Goal: Find specific page/section: Find specific page/section

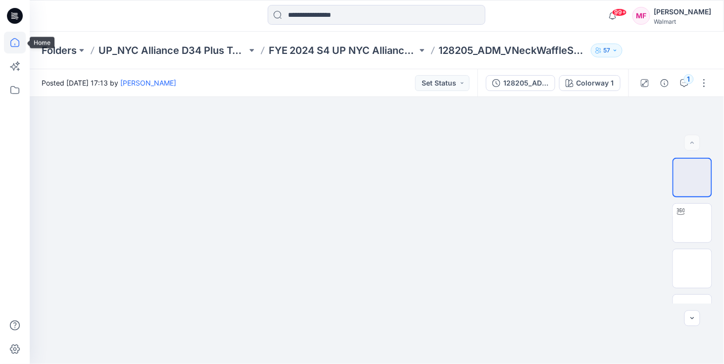
click at [17, 44] on icon at bounding box center [15, 43] width 22 height 22
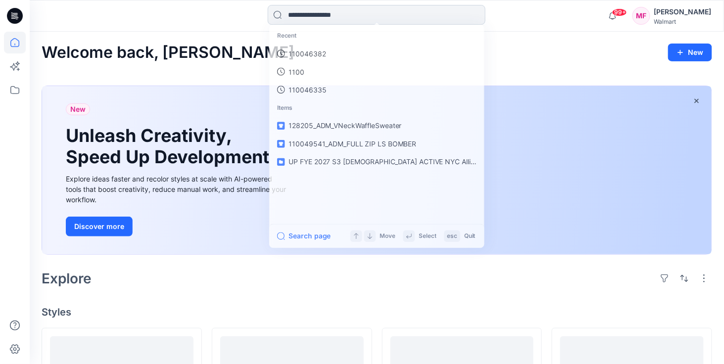
click at [306, 21] on input at bounding box center [377, 15] width 218 height 20
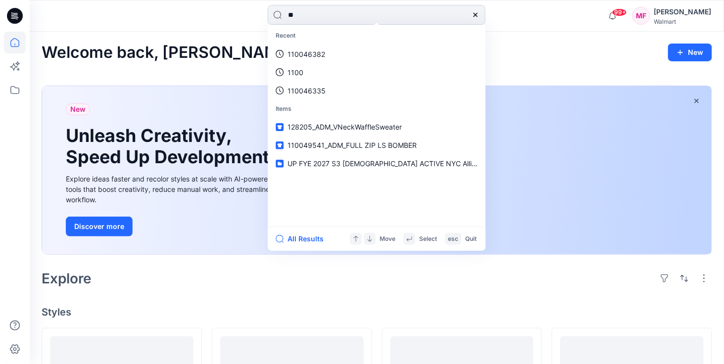
type input "*"
type input "*****"
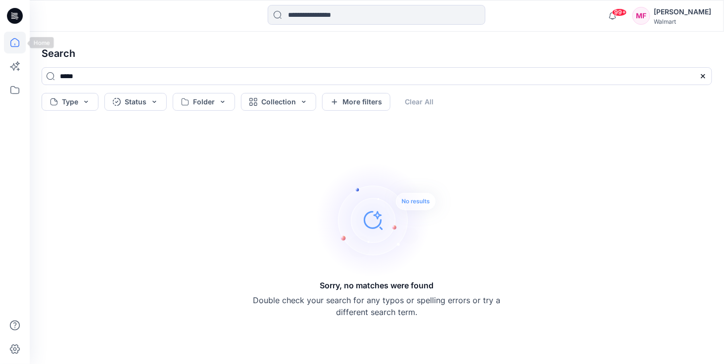
click at [23, 40] on icon at bounding box center [15, 43] width 22 height 22
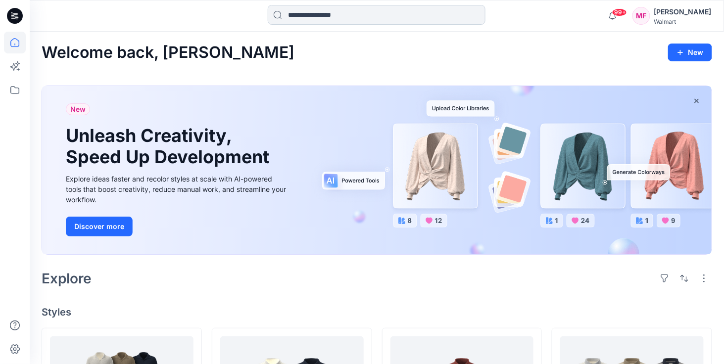
click at [321, 21] on input at bounding box center [377, 15] width 218 height 20
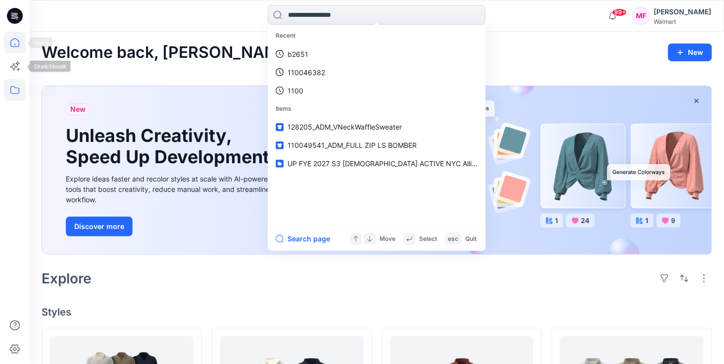
click at [17, 89] on icon at bounding box center [15, 90] width 22 height 22
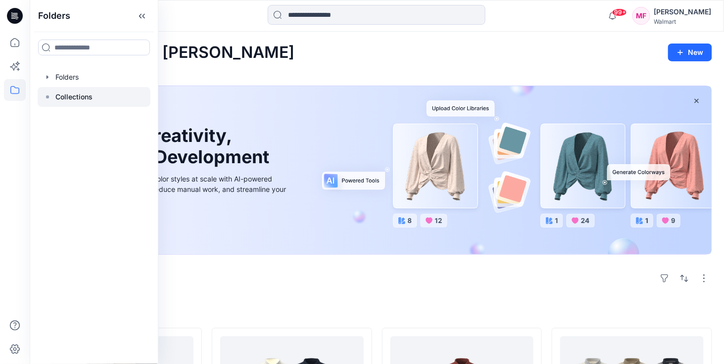
click at [64, 91] on div at bounding box center [94, 97] width 113 height 20
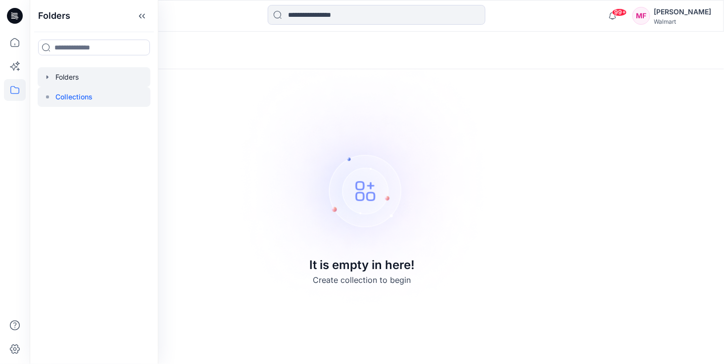
click at [60, 78] on div at bounding box center [94, 77] width 113 height 20
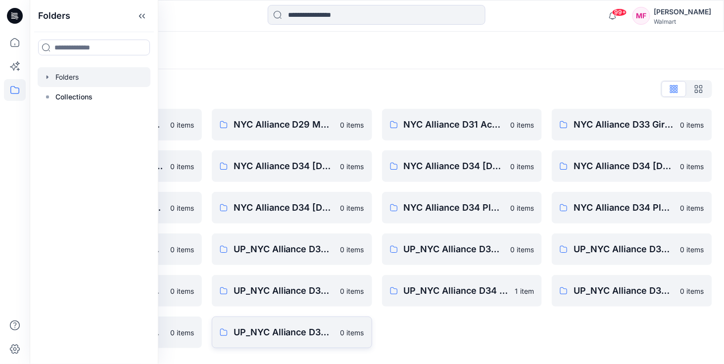
click at [234, 322] on link "UP_NYC Alliance D34 Plus Tops, Sweaters and Dresses 0 items" at bounding box center [292, 333] width 160 height 32
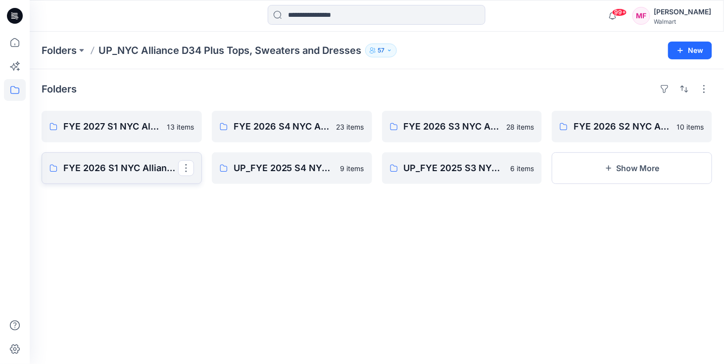
click at [110, 171] on p "FYE 2026 S1 NYC Alliance Plus Tops & Dresses" at bounding box center [120, 168] width 115 height 14
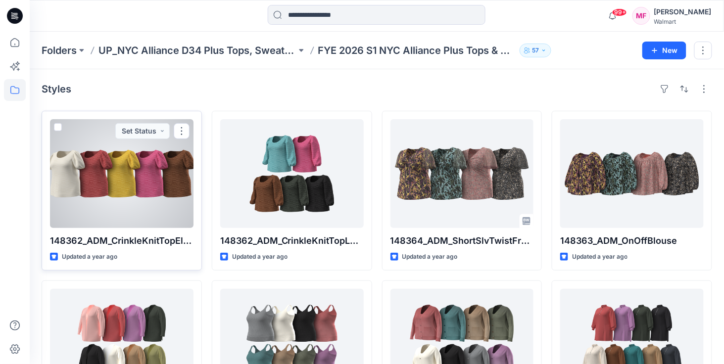
scroll to position [87, 0]
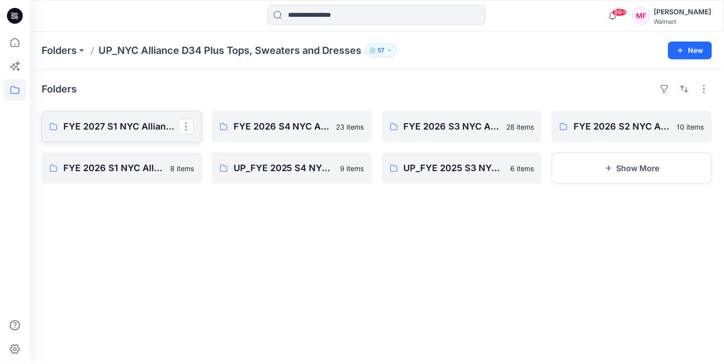
click at [128, 128] on p "FYE 2027 S1 NYC Alliance Plus Tops & Dresses" at bounding box center [120, 127] width 115 height 14
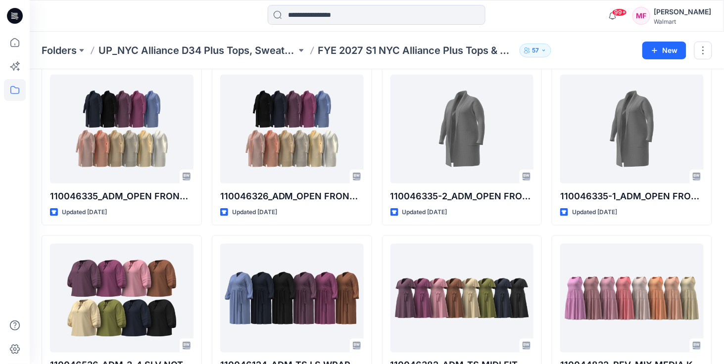
scroll to position [227, 0]
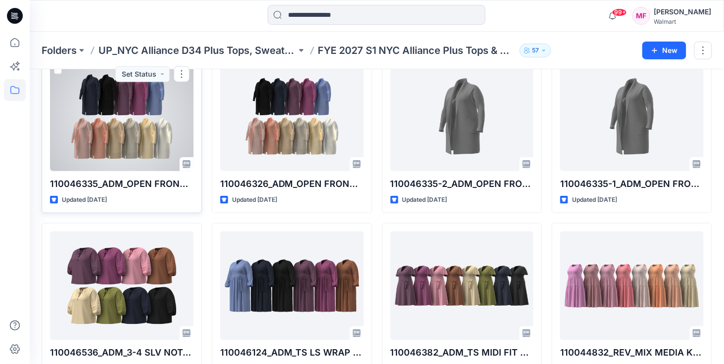
click at [157, 136] on div at bounding box center [121, 116] width 143 height 109
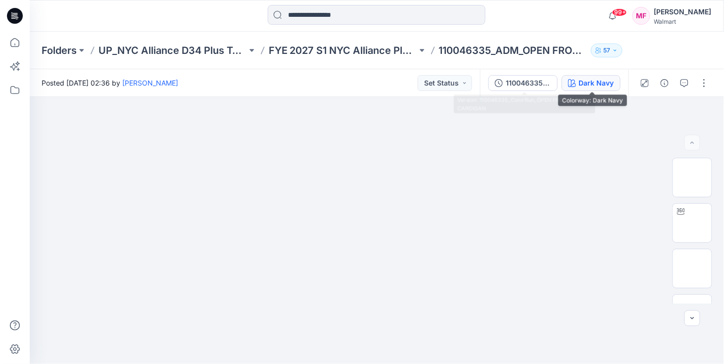
click at [580, 86] on div "Dark Navy" at bounding box center [596, 83] width 35 height 11
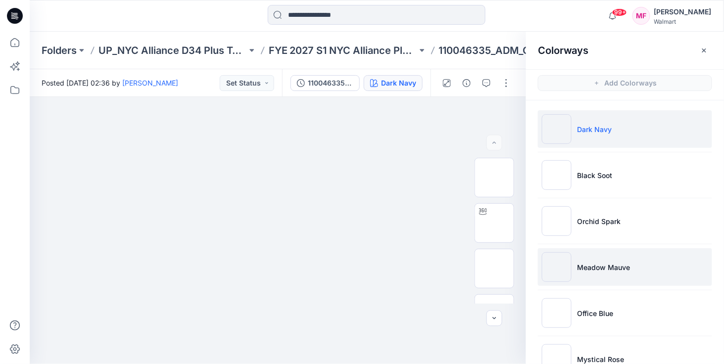
scroll to position [258, 0]
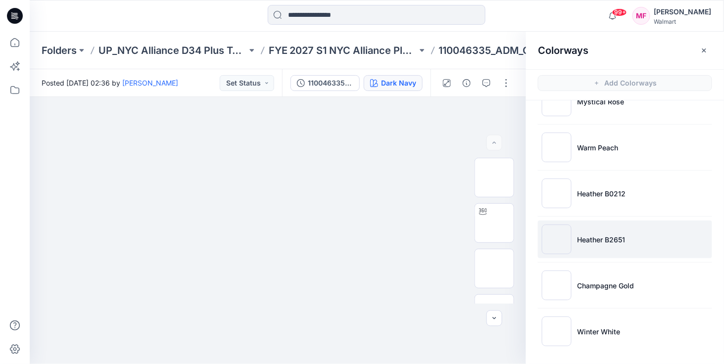
click at [637, 244] on li "Heather B2651" at bounding box center [625, 240] width 174 height 38
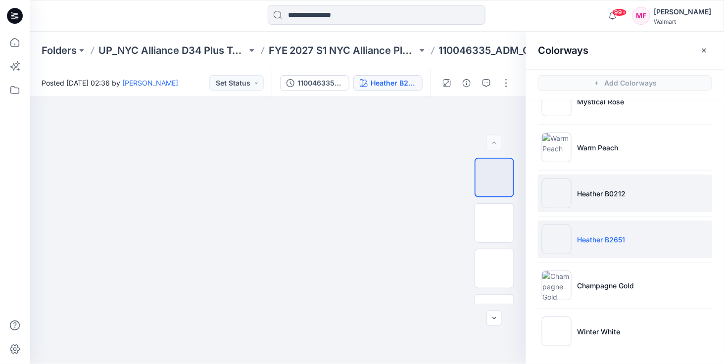
click at [598, 198] on li "Heather B0212" at bounding box center [625, 194] width 174 height 38
click at [596, 230] on li "Heather B2651" at bounding box center [625, 240] width 174 height 38
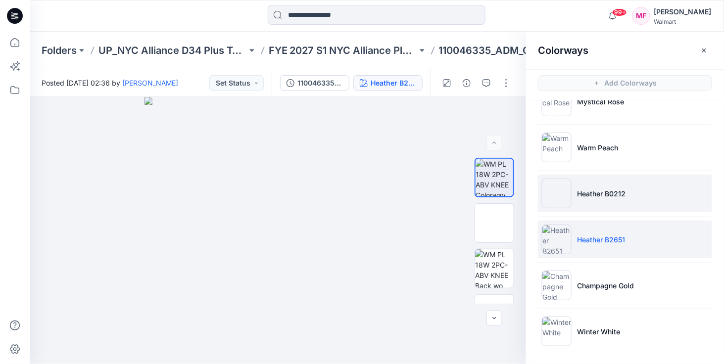
click at [631, 196] on li "Heather B0212" at bounding box center [625, 194] width 174 height 38
click at [620, 237] on p "Heather B2651" at bounding box center [601, 239] width 48 height 10
click at [582, 207] on li "Heather B0212" at bounding box center [625, 194] width 174 height 38
click at [578, 231] on li "Heather B2651" at bounding box center [625, 240] width 174 height 38
click at [560, 193] on img at bounding box center [557, 194] width 30 height 30
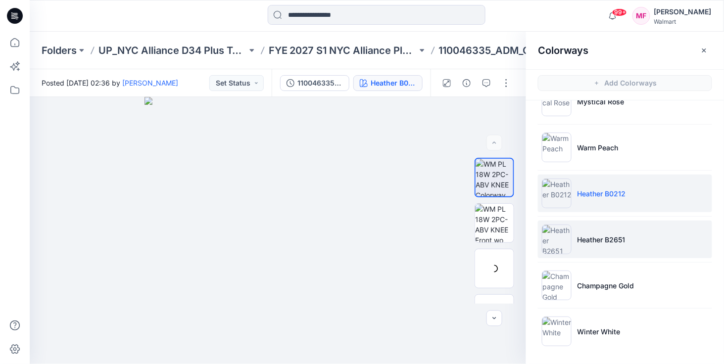
click at [593, 227] on li "Heather B2651" at bounding box center [625, 240] width 174 height 38
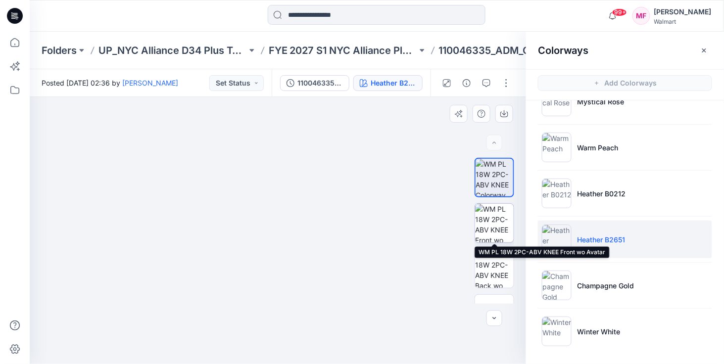
click at [509, 222] on img at bounding box center [494, 223] width 39 height 39
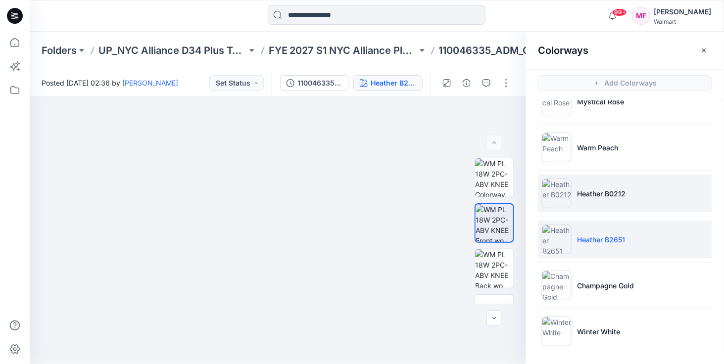
click at [603, 203] on li "Heather B0212" at bounding box center [625, 194] width 174 height 38
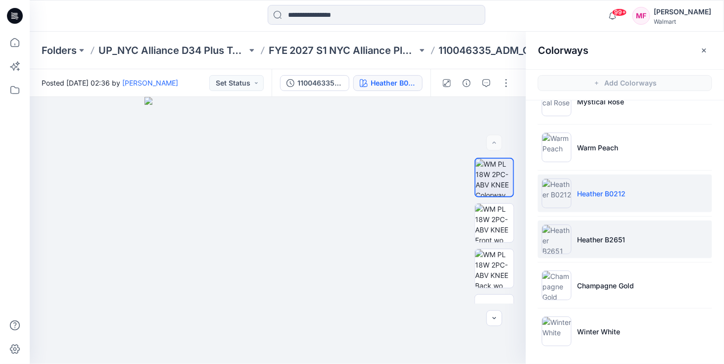
click at [596, 231] on li "Heather B2651" at bounding box center [625, 240] width 174 height 38
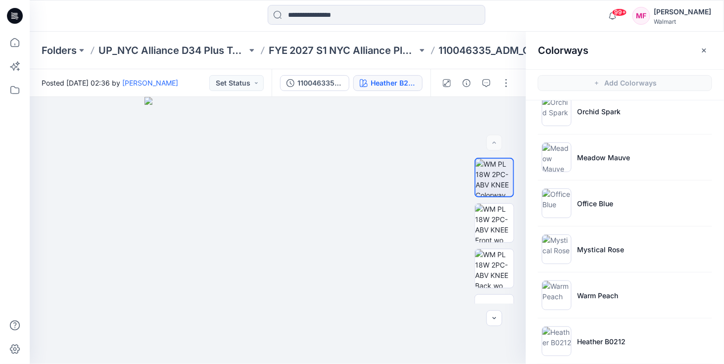
scroll to position [0, 0]
